Goal: Navigation & Orientation: Find specific page/section

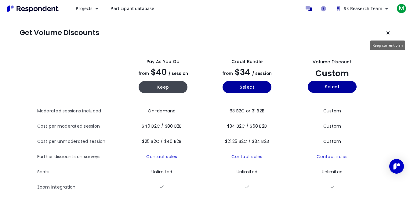
click at [389, 34] on icon "Keep current plan" at bounding box center [388, 32] width 4 height 5
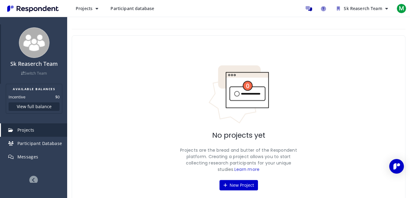
click at [27, 73] on link "Switch Team" at bounding box center [34, 73] width 26 height 5
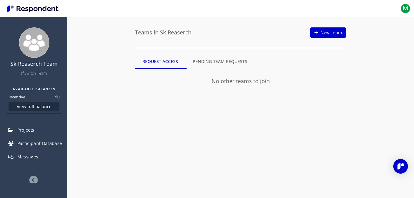
click at [223, 67] on md-tab-item "Pending Team Requests" at bounding box center [219, 61] width 69 height 15
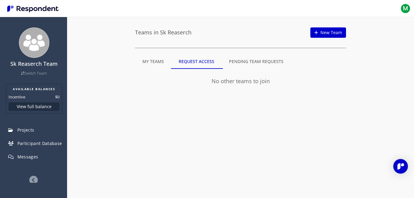
click at [275, 66] on md-tab-item "Pending Team Requests" at bounding box center [256, 61] width 69 height 15
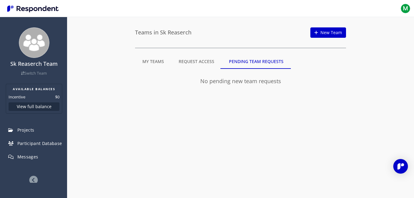
click at [30, 175] on ul "Sk Reaserch Team Switch Team AVAILABLE BALANCES Incentive $0 View full balance …" at bounding box center [33, 107] width 67 height 167
click at [70, 168] on div "Sk Reaserch Team Switch Team AVAILABLE BALANCES Incentive $0 View full balance …" at bounding box center [207, 99] width 414 height 198
